Goal: Complete application form

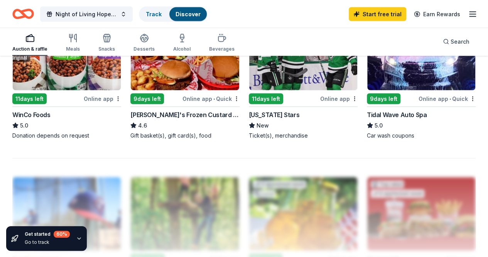
scroll to position [733, 0]
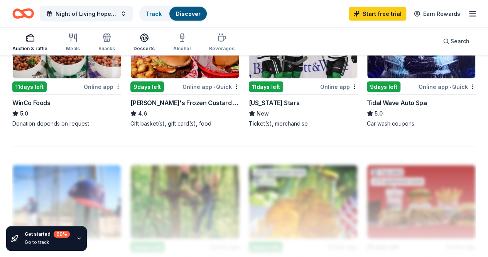
click at [144, 42] on icon "button" at bounding box center [144, 37] width 9 height 9
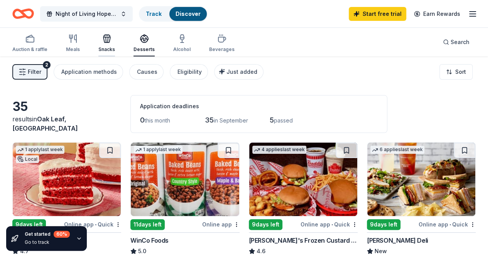
click at [112, 49] on div "Snacks" at bounding box center [106, 49] width 17 height 6
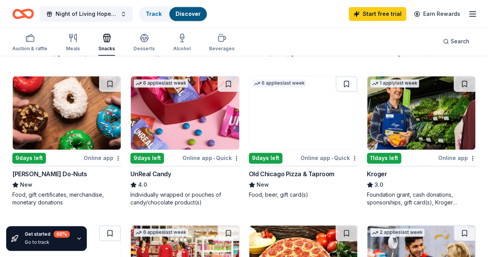
scroll to position [502, 0]
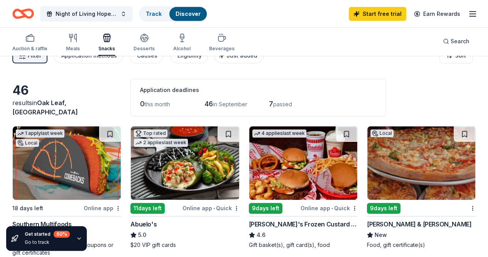
scroll to position [0, 0]
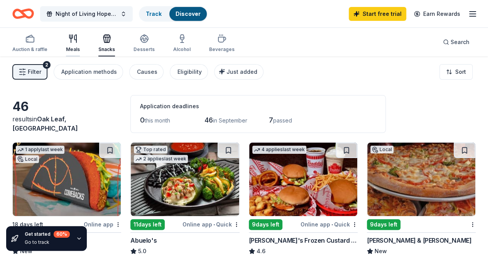
click at [78, 44] on div "Meals" at bounding box center [73, 43] width 14 height 19
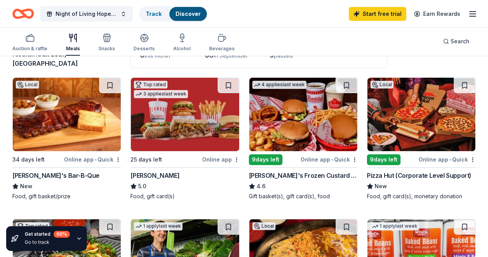
scroll to position [77, 0]
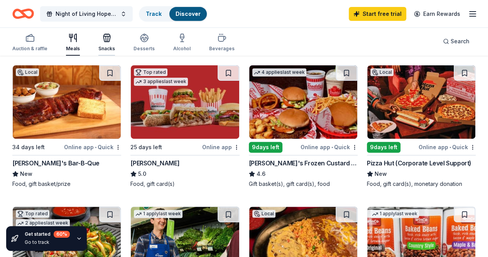
click at [114, 49] on div "Snacks" at bounding box center [106, 49] width 17 height 6
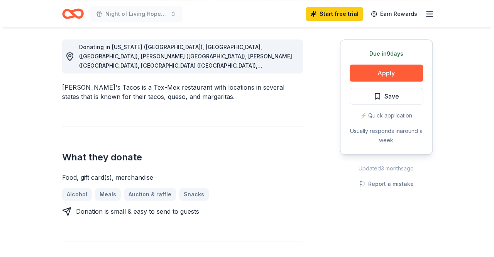
scroll to position [232, 0]
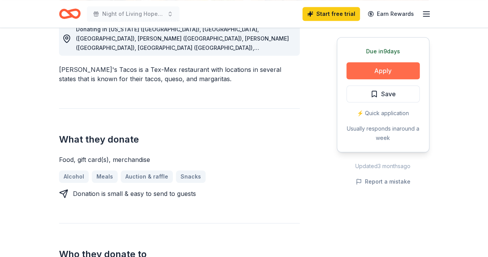
click at [400, 70] on button "Apply" at bounding box center [383, 70] width 73 height 17
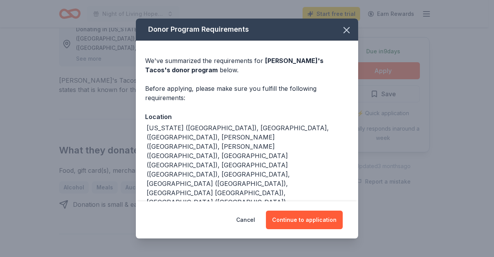
scroll to position [27, 0]
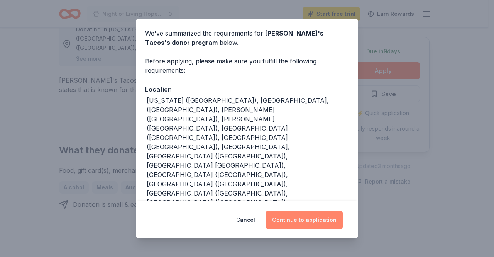
click at [312, 218] on button "Continue to application" at bounding box center [304, 219] width 77 height 19
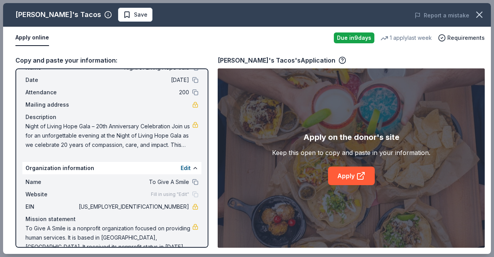
scroll to position [42, 0]
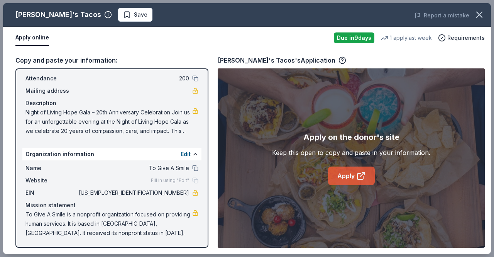
click at [354, 180] on link "Apply" at bounding box center [351, 175] width 47 height 19
